Goal: Task Accomplishment & Management: Use online tool/utility

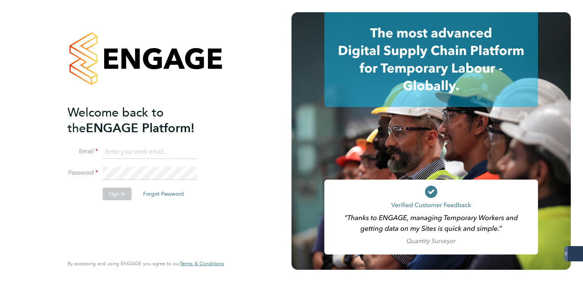
drag, startPoint x: 121, startPoint y: 148, endPoint x: 145, endPoint y: 150, distance: 24.1
click at [121, 148] on input at bounding box center [150, 152] width 94 height 14
type input "[PERSON_NAME][EMAIL_ADDRESS][PERSON_NAME][DOMAIN_NAME]"
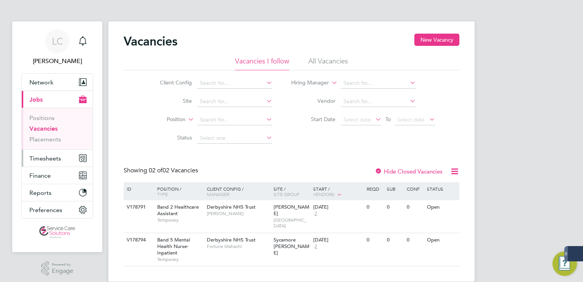
click at [44, 161] on span "Timesheets" at bounding box center [45, 158] width 32 height 7
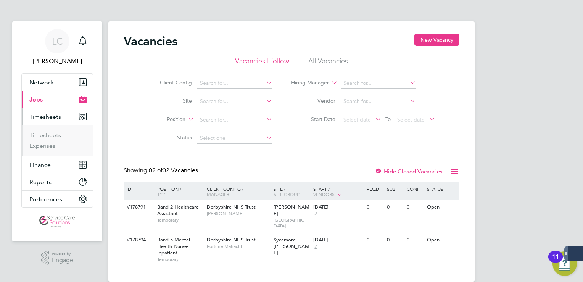
click at [51, 129] on ul "Timesheets Expenses" at bounding box center [57, 140] width 71 height 31
click at [50, 135] on link "Timesheets" at bounding box center [45, 134] width 32 height 7
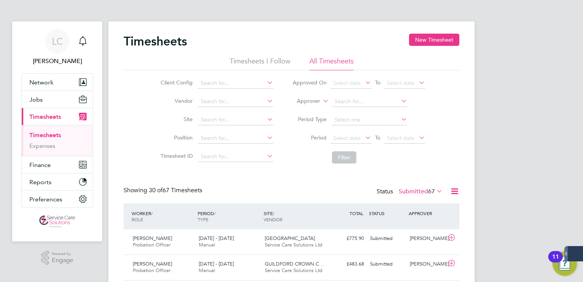
click at [321, 99] on icon at bounding box center [321, 98] width 0 height 7
click at [302, 110] on li "Worker" at bounding box center [301, 110] width 37 height 10
click at [345, 100] on input at bounding box center [369, 101] width 75 height 11
type input "e"
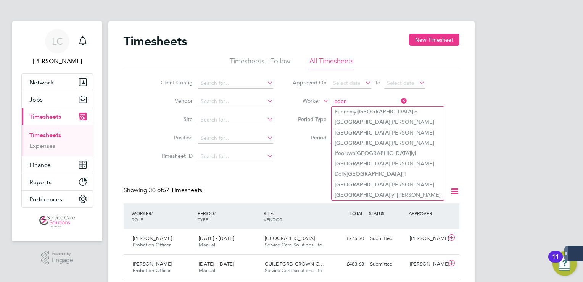
type input "aden"
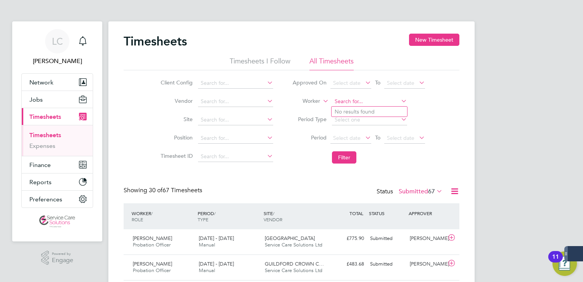
click at [341, 100] on input at bounding box center [369, 101] width 75 height 11
type input "pius"
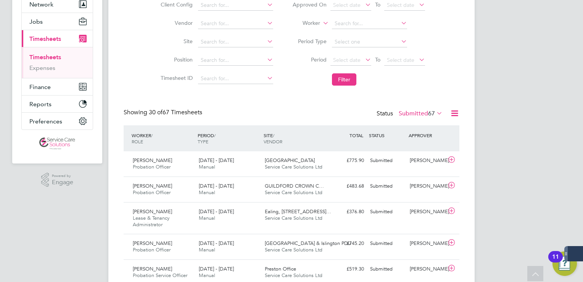
scroll to position [38, 0]
